Goal: Task Accomplishment & Management: Manage account settings

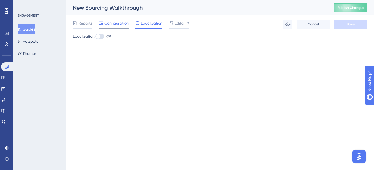
click at [106, 28] on div at bounding box center [114, 28] width 30 height 1
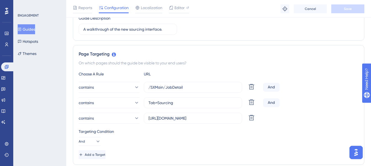
scroll to position [113, 0]
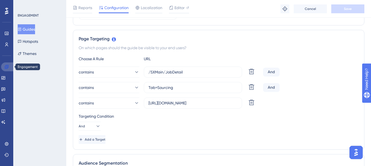
click at [9, 65] on link at bounding box center [7, 66] width 13 height 9
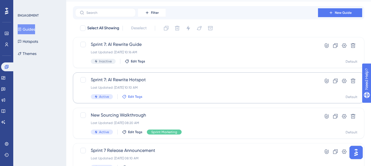
scroll to position [15, 0]
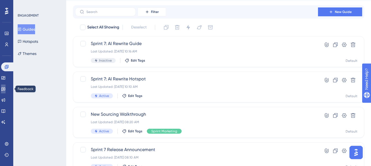
click at [6, 88] on icon at bounding box center [3, 89] width 4 height 4
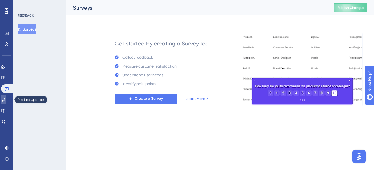
click at [6, 102] on link at bounding box center [3, 100] width 4 height 9
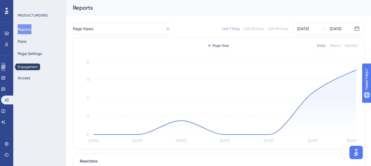
click at [5, 66] on icon at bounding box center [3, 67] width 4 height 4
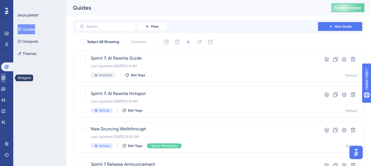
click at [5, 79] on icon at bounding box center [3, 77] width 4 height 3
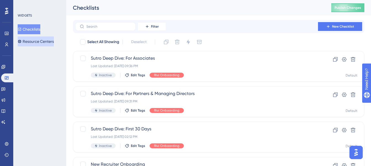
click at [38, 41] on button "Resource Centers" at bounding box center [36, 41] width 36 height 10
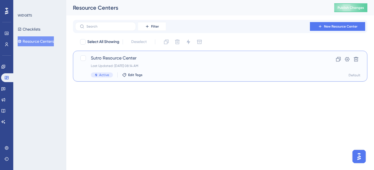
click at [141, 63] on div "Sutro Resource Center Last Updated: [DATE] 08:14 AM Active Edit Tags" at bounding box center [198, 66] width 214 height 23
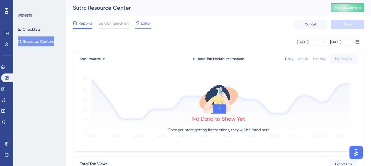
click at [143, 23] on span "Editor" at bounding box center [146, 23] width 10 height 7
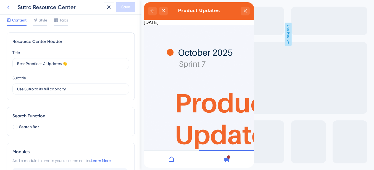
click at [6, 5] on icon at bounding box center [8, 7] width 7 height 7
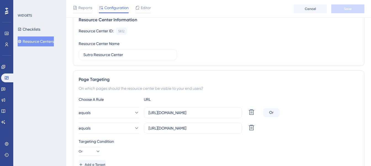
scroll to position [92, 0]
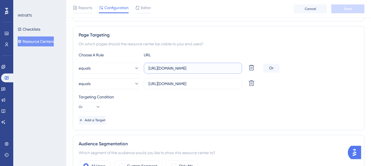
click at [185, 70] on input "[URL][DOMAIN_NAME]" at bounding box center [193, 68] width 89 height 6
paste input "SXMain/Dashboard"
type input "[URL][DOMAIN_NAME]"
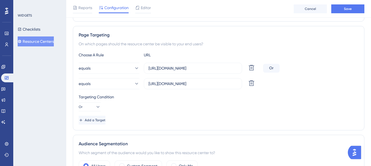
click at [198, 96] on div "Targeting Condition" at bounding box center [219, 97] width 280 height 7
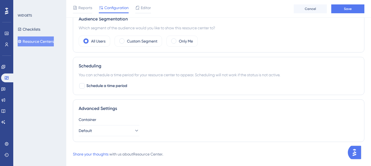
scroll to position [226, 0]
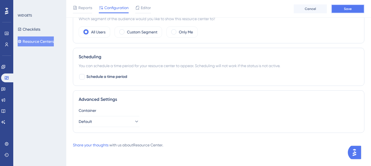
click at [344, 7] on button "Save" at bounding box center [347, 8] width 33 height 9
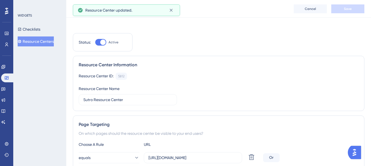
scroll to position [0, 0]
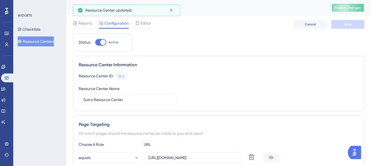
click at [356, 6] on span "Publish Changes" at bounding box center [348, 8] width 27 height 4
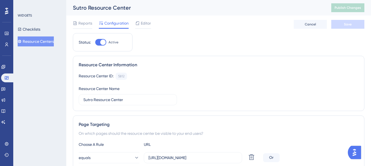
click at [356, 151] on img "Open AI Assistant Launcher" at bounding box center [355, 152] width 10 height 10
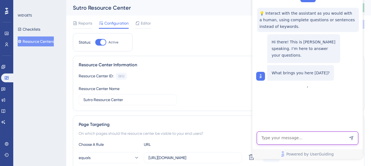
click at [274, 139] on textarea "AI Assistant Text Input" at bounding box center [308, 137] width 102 height 13
type textarea "Why isnt our resource center showing"
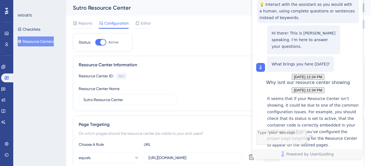
scroll to position [100, 0]
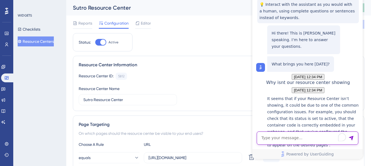
click at [291, 133] on textarea "To enrich screen reader interactions, please activate Accessibility in Grammarl…" at bounding box center [308, 137] width 102 height 13
type textarea "Talk to someone"
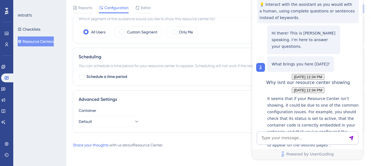
scroll to position [182, 0]
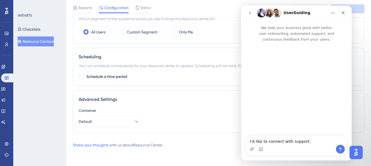
scroll to position [0, 0]
type textarea "Can you help me figure out why the Resource Center is not showing"
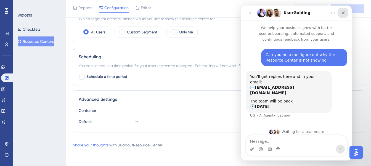
click at [344, 14] on icon "Close" at bounding box center [343, 12] width 4 height 4
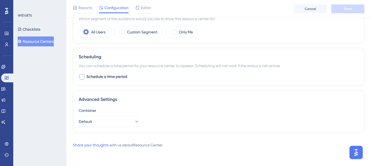
click at [102, 74] on span "Schedule a time period" at bounding box center [106, 76] width 41 height 7
checkbox input "true"
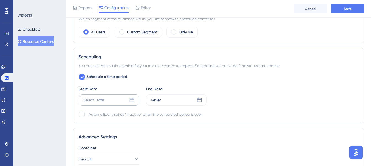
click at [99, 100] on div "Select Date" at bounding box center [93, 100] width 21 height 7
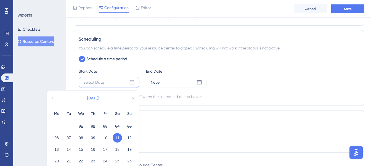
scroll to position [245, 0]
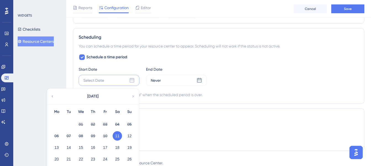
click at [116, 134] on button "11" at bounding box center [117, 135] width 9 height 9
click at [128, 46] on div "You can schedule a time period for your resource center to appear. Scheduling w…" at bounding box center [219, 46] width 280 height 7
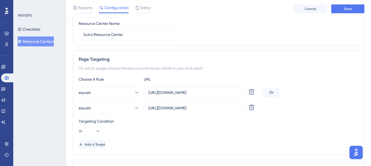
scroll to position [67, 1]
click at [89, 131] on button "Or" at bounding box center [90, 131] width 22 height 9
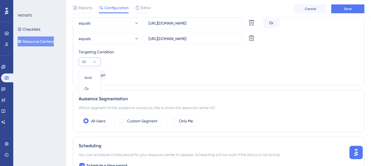
click at [143, 73] on div "Add a Target" at bounding box center [219, 75] width 280 height 9
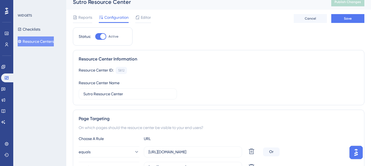
scroll to position [0, 1]
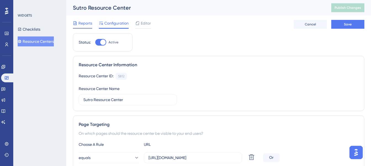
click at [82, 24] on span "Reports" at bounding box center [85, 23] width 14 height 7
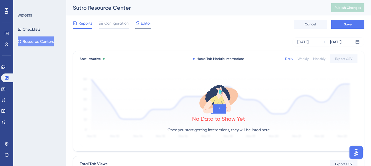
click at [139, 22] on icon at bounding box center [137, 23] width 4 height 4
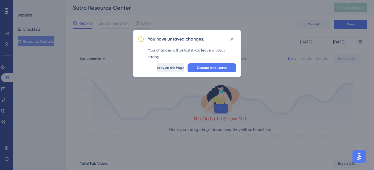
click at [161, 68] on span "Stay on the Page" at bounding box center [170, 68] width 27 height 4
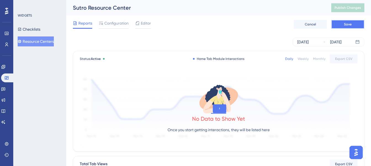
click at [354, 20] on button "Save" at bounding box center [347, 24] width 33 height 9
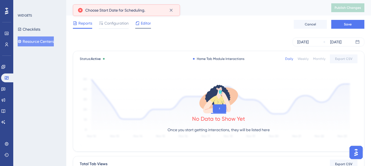
click at [138, 25] on icon at bounding box center [137, 23] width 4 height 4
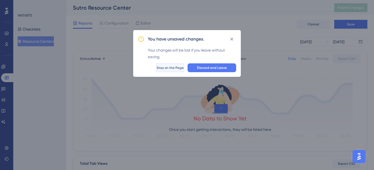
click at [175, 68] on span "Stay on the Page" at bounding box center [170, 68] width 27 height 4
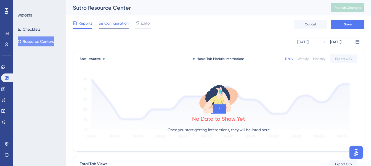
click at [115, 22] on span "Configuration" at bounding box center [116, 23] width 24 height 7
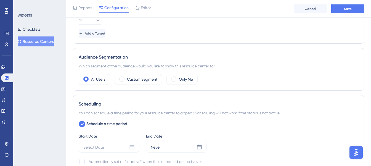
scroll to position [263, 0]
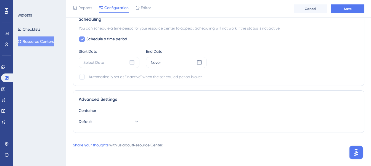
click at [89, 40] on span "Schedule a time period" at bounding box center [106, 39] width 41 height 7
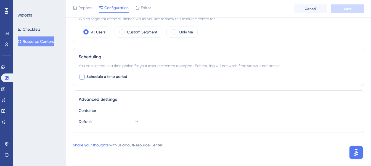
scroll to position [226, 0]
click at [92, 77] on span "Schedule a time period" at bounding box center [106, 76] width 41 height 7
checkbox input "true"
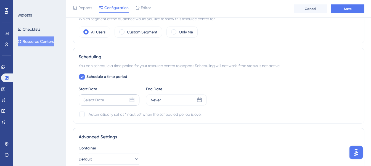
click at [130, 99] on icon at bounding box center [132, 99] width 5 height 5
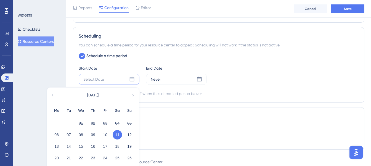
scroll to position [248, 0]
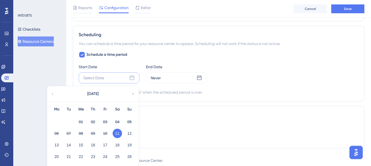
click at [118, 131] on button "11" at bounding box center [117, 133] width 9 height 9
click at [119, 132] on button "11" at bounding box center [117, 133] width 9 height 9
click at [131, 49] on div "Scheduling You can schedule a time period for your resource center to appear. S…" at bounding box center [219, 64] width 292 height 76
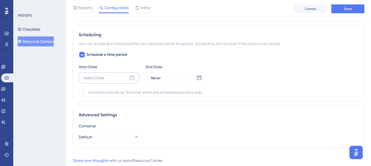
click at [133, 78] on icon at bounding box center [132, 78] width 6 height 6
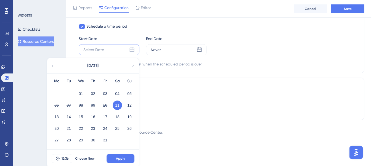
scroll to position [278, 0]
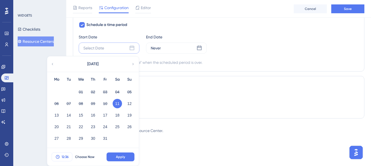
click at [62, 157] on span "12:36" at bounding box center [65, 157] width 7 height 4
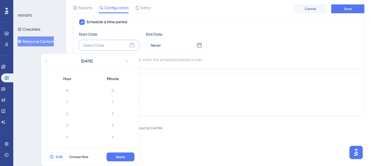
scroll to position [394, 0]
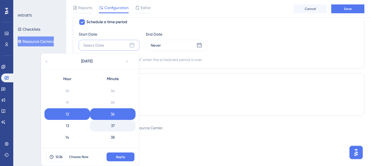
click at [111, 127] on div "37" at bounding box center [113, 126] width 46 height 12
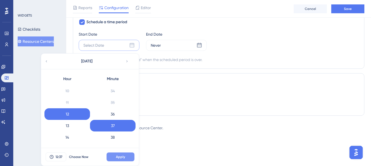
click at [121, 156] on span "Apply" at bounding box center [120, 157] width 9 height 4
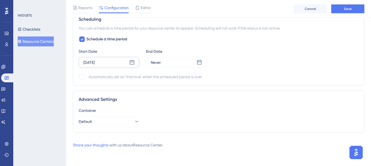
scroll to position [263, 0]
click at [201, 64] on icon at bounding box center [199, 62] width 5 height 5
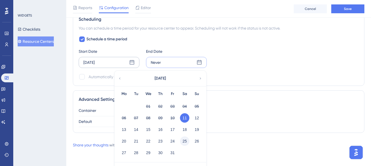
click at [186, 141] on button "25" at bounding box center [184, 140] width 9 height 9
click at [234, 105] on div "Advanced Settings Container Default" at bounding box center [219, 111] width 292 height 43
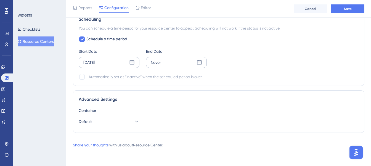
click at [199, 66] on div "Never" at bounding box center [176, 62] width 61 height 11
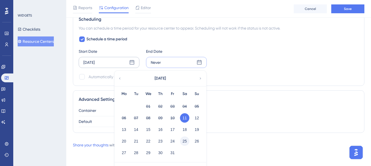
click at [183, 142] on button "25" at bounding box center [184, 140] width 9 height 9
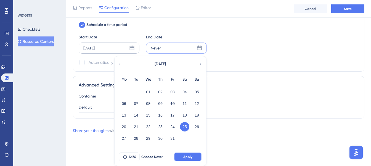
click at [187, 156] on span "Apply" at bounding box center [187, 157] width 9 height 4
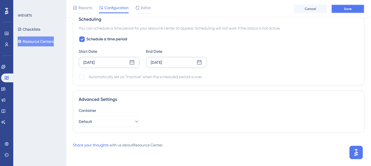
click at [342, 8] on button "Save" at bounding box center [347, 8] width 33 height 9
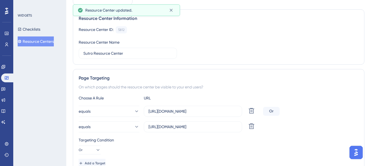
scroll to position [0, 0]
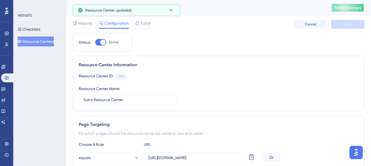
click at [353, 10] on button "Publish Changes" at bounding box center [347, 7] width 33 height 9
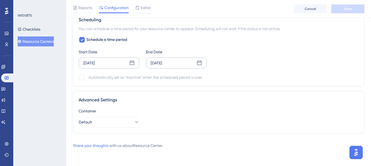
scroll to position [263, 0]
click at [39, 30] on button "Checklists" at bounding box center [29, 29] width 23 height 10
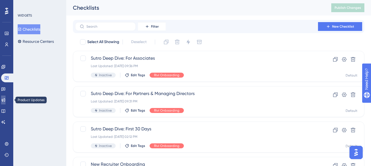
click at [6, 98] on icon at bounding box center [3, 100] width 4 height 4
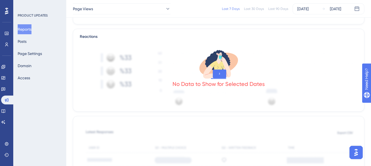
scroll to position [134, 0]
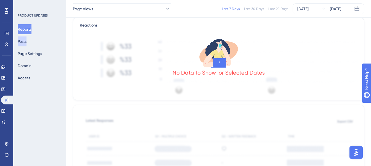
click at [27, 43] on button "Posts" at bounding box center [22, 41] width 9 height 10
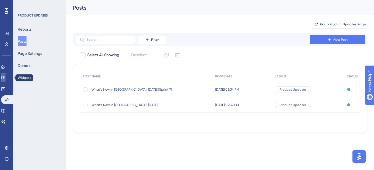
click at [5, 76] on icon at bounding box center [3, 77] width 4 height 3
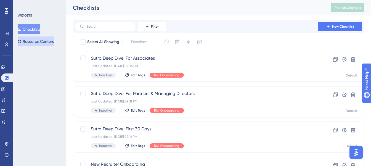
click at [41, 38] on button "Resource Centers" at bounding box center [36, 41] width 36 height 10
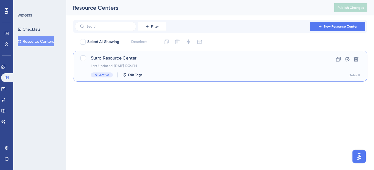
click at [122, 59] on span "Sutro Resource Center" at bounding box center [198, 58] width 214 height 7
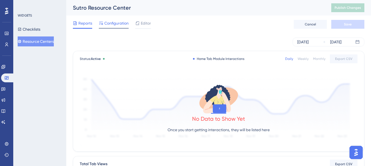
click at [112, 25] on span "Configuration" at bounding box center [116, 23] width 24 height 7
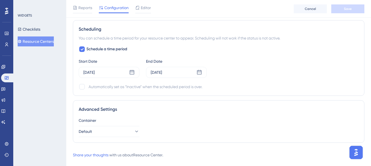
scroll to position [263, 0]
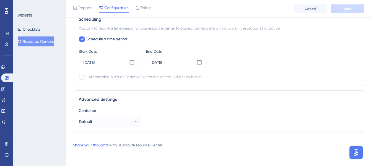
click at [119, 120] on button "Default" at bounding box center [109, 121] width 61 height 11
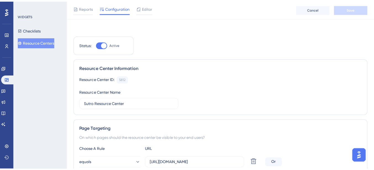
scroll to position [0, 0]
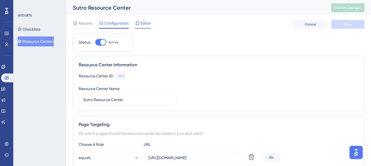
click at [141, 23] on span "Editor" at bounding box center [146, 23] width 10 height 7
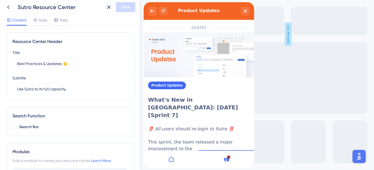
scroll to position [75, 0]
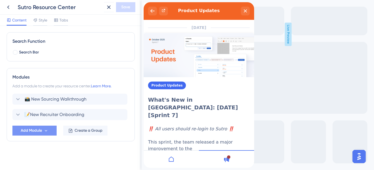
click at [44, 129] on icon at bounding box center [46, 131] width 5 height 5
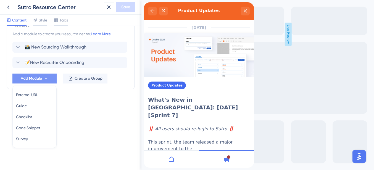
click at [78, 106] on div "Resource Center Header Title Best Practices & Updates 👋 1 Best Practices & Upda…" at bounding box center [71, 9] width 128 height 206
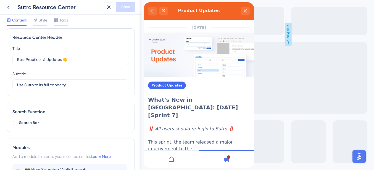
scroll to position [0, 0]
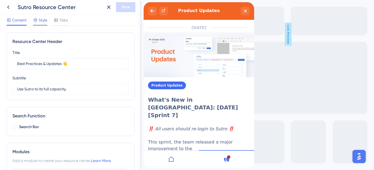
click at [40, 20] on span "Style" at bounding box center [43, 20] width 9 height 7
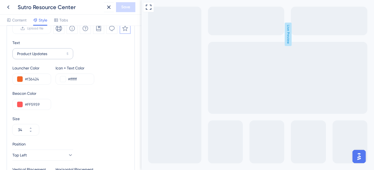
scroll to position [252, 0]
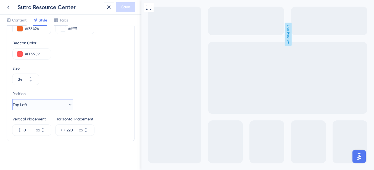
click at [46, 106] on button "Top Left" at bounding box center [42, 104] width 61 height 11
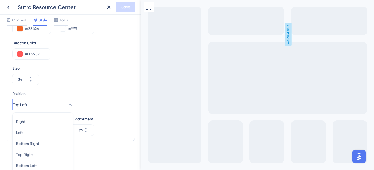
scroll to position [268, 0]
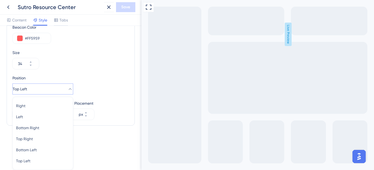
click at [83, 66] on div "Size 34" at bounding box center [70, 59] width 117 height 20
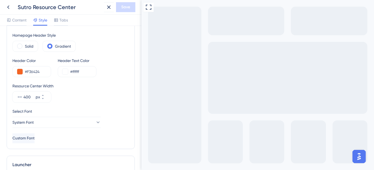
scroll to position [0, 0]
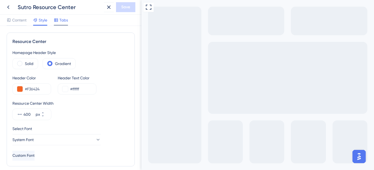
click at [60, 17] on span "Tabs" at bounding box center [63, 20] width 9 height 7
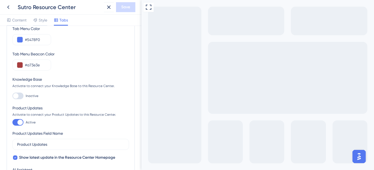
scroll to position [76, 0]
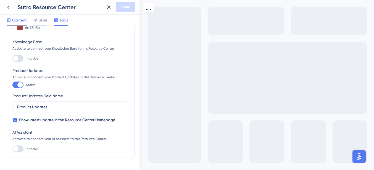
click at [15, 20] on span "Content" at bounding box center [19, 20] width 14 height 7
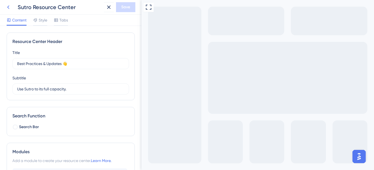
click at [10, 7] on icon at bounding box center [8, 7] width 7 height 7
